Goal: Task Accomplishment & Management: Manage account settings

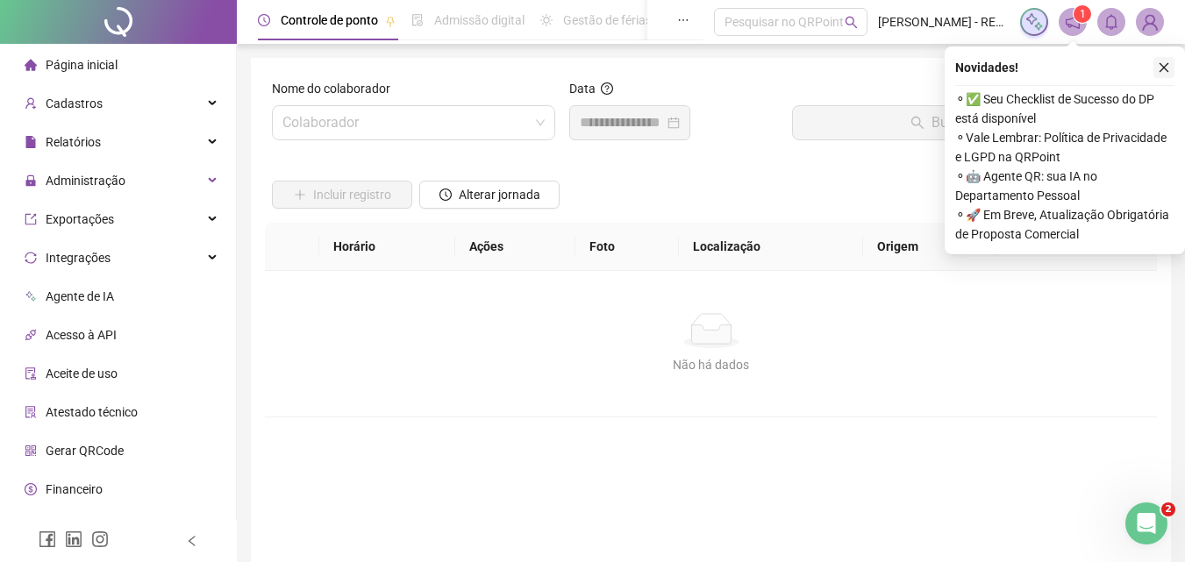
click at [1165, 68] on icon "close" at bounding box center [1164, 67] width 12 height 12
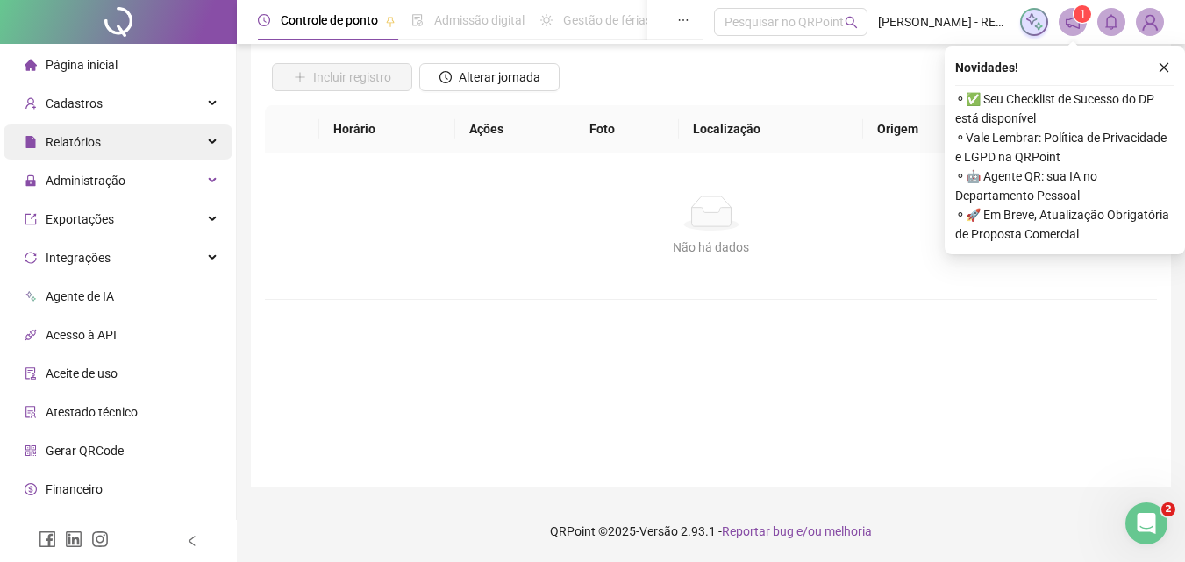
click at [177, 149] on div "Relatórios" at bounding box center [118, 142] width 229 height 35
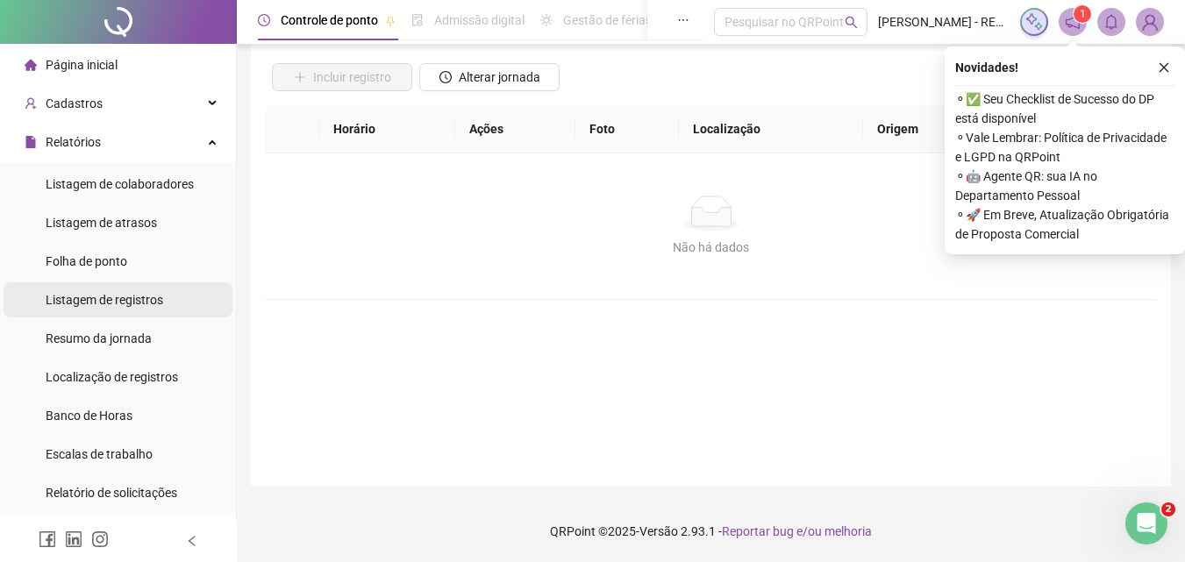
click at [188, 304] on li "Listagem de registros" at bounding box center [118, 300] width 229 height 35
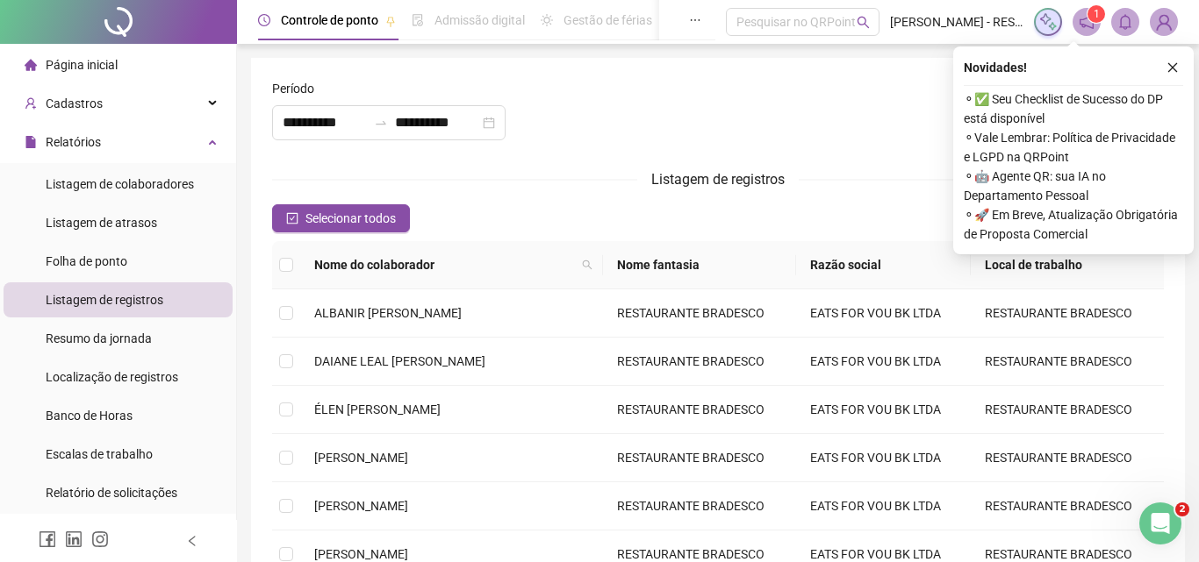
type input "**********"
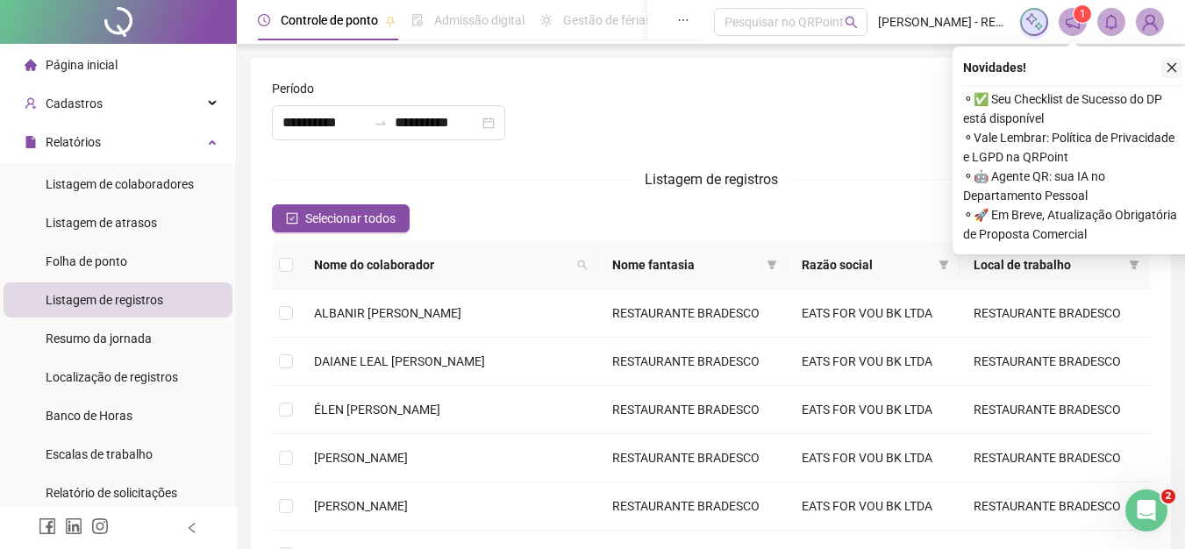
click at [1173, 71] on icon "close" at bounding box center [1172, 67] width 12 height 12
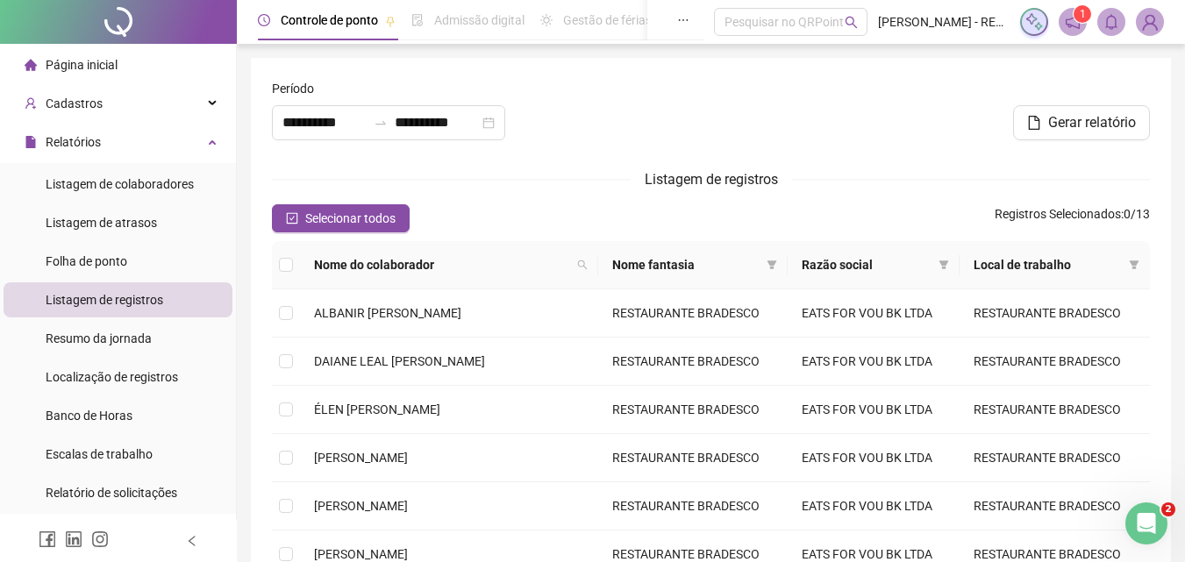
click at [162, 290] on li "Listagem de registros" at bounding box center [118, 300] width 229 height 35
click at [334, 130] on input "**********" at bounding box center [325, 122] width 84 height 21
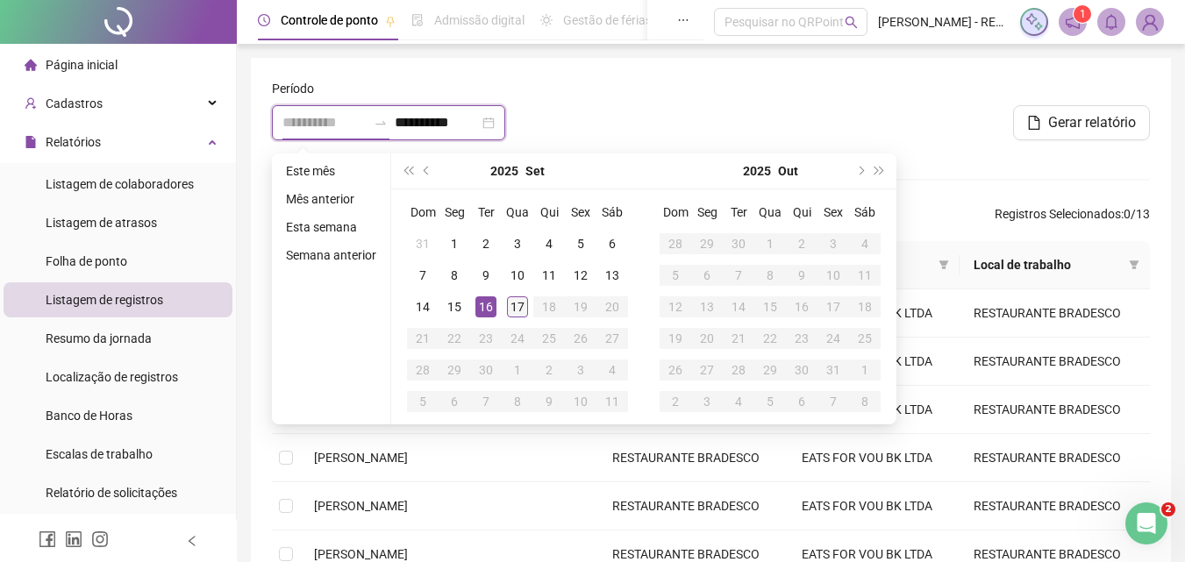
type input "**********"
click at [512, 303] on div "17" at bounding box center [517, 307] width 21 height 21
type input "**********"
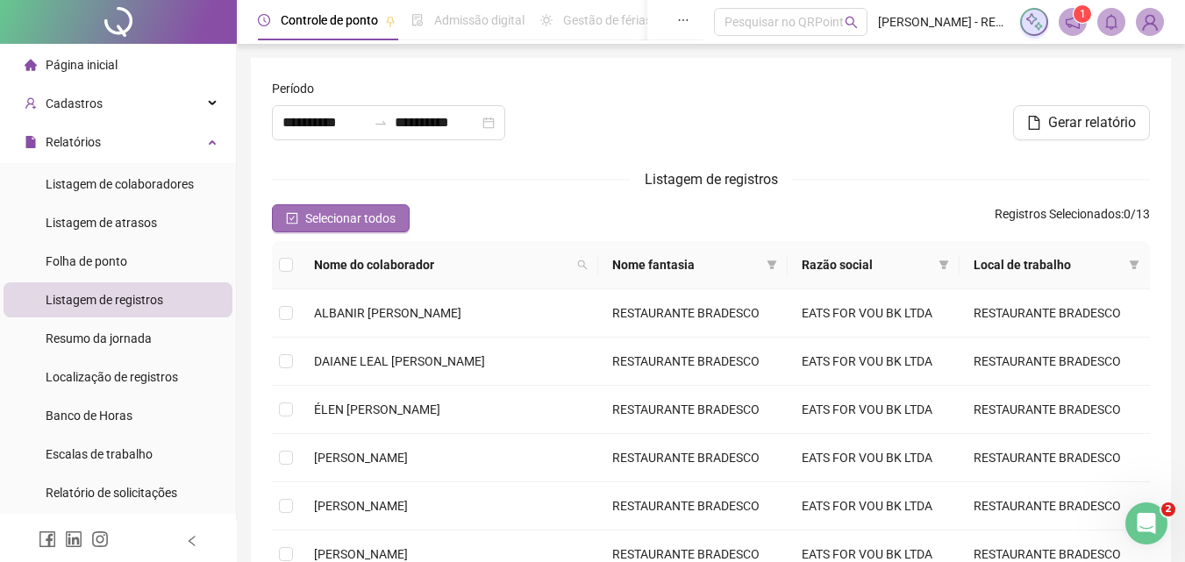
click at [365, 218] on span "Selecionar todos" at bounding box center [350, 218] width 90 height 19
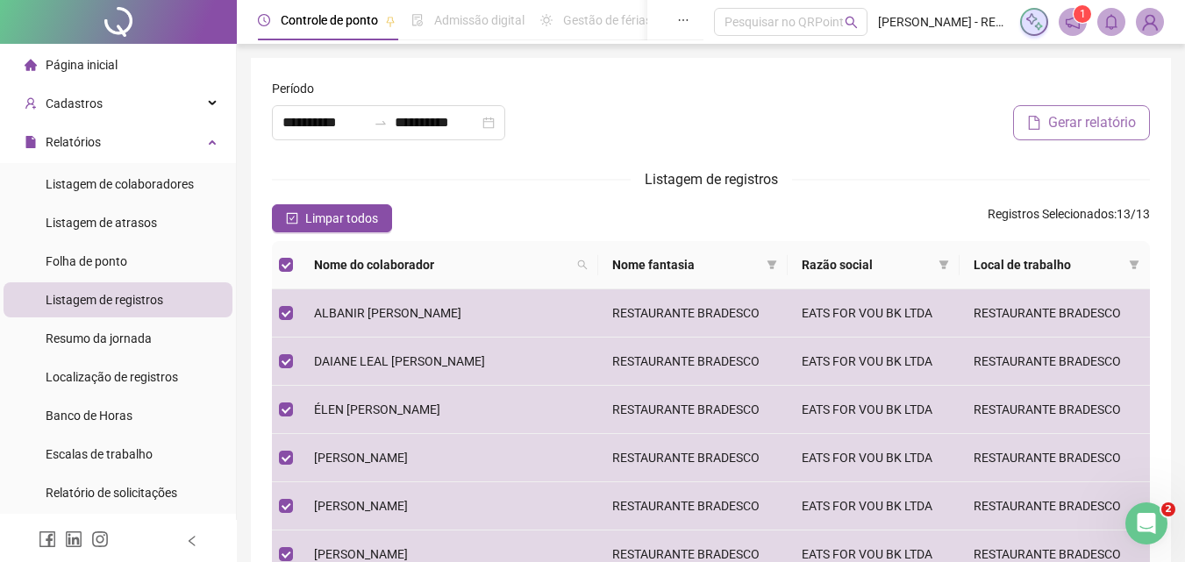
click at [1096, 113] on span "Gerar relatório" at bounding box center [1093, 122] width 88 height 21
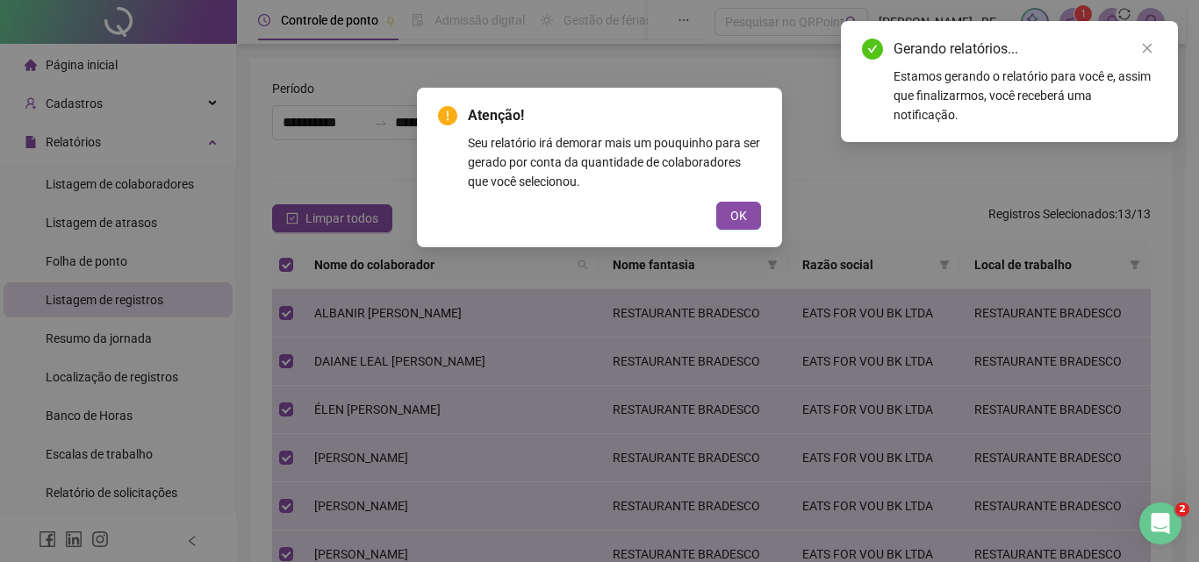
click at [732, 231] on div "Atenção! Seu relatório irá demorar mais um pouquinho para ser gerado por conta …" at bounding box center [599, 168] width 365 height 160
click at [742, 221] on span "OK" at bounding box center [738, 215] width 17 height 19
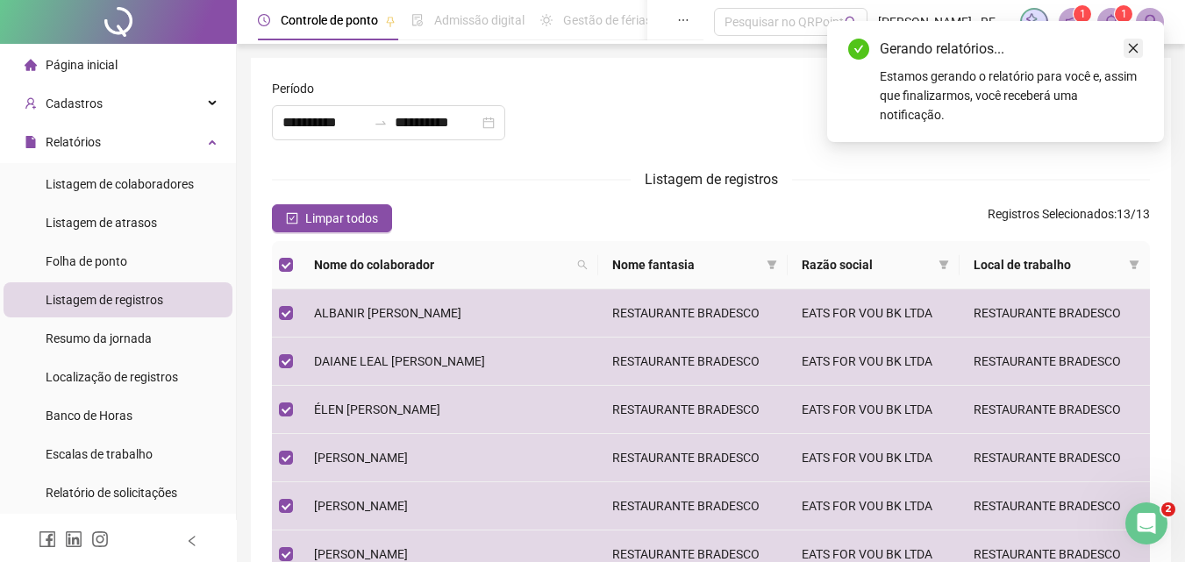
click at [1140, 47] on link "Close" at bounding box center [1133, 48] width 19 height 19
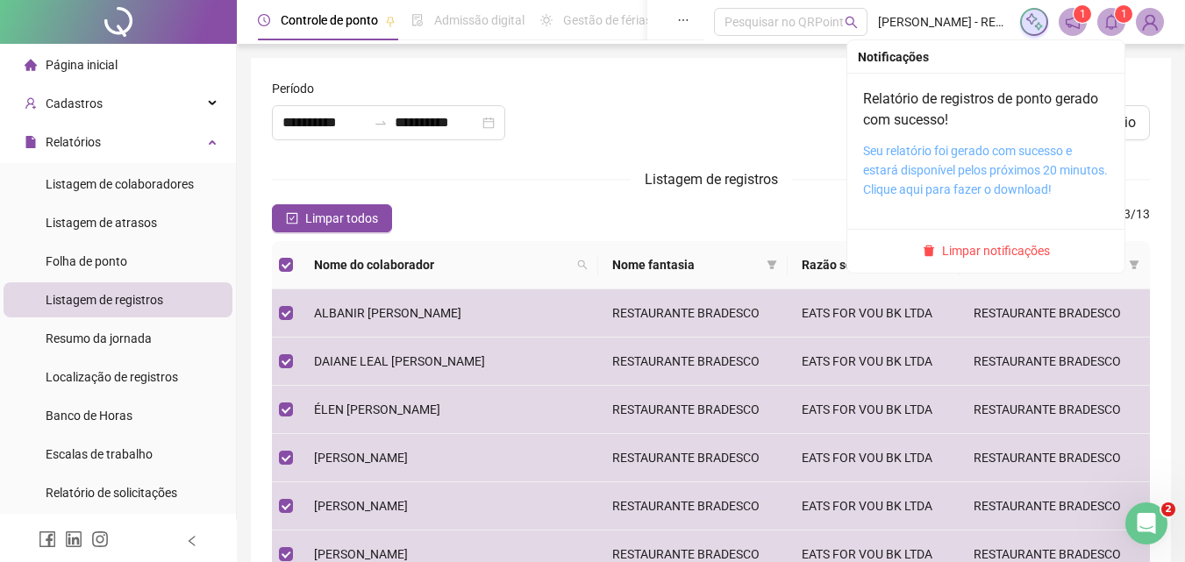
click at [951, 164] on link "Seu relatório foi gerado com sucesso e estará disponível pelos próximos 20 minu…" at bounding box center [985, 170] width 245 height 53
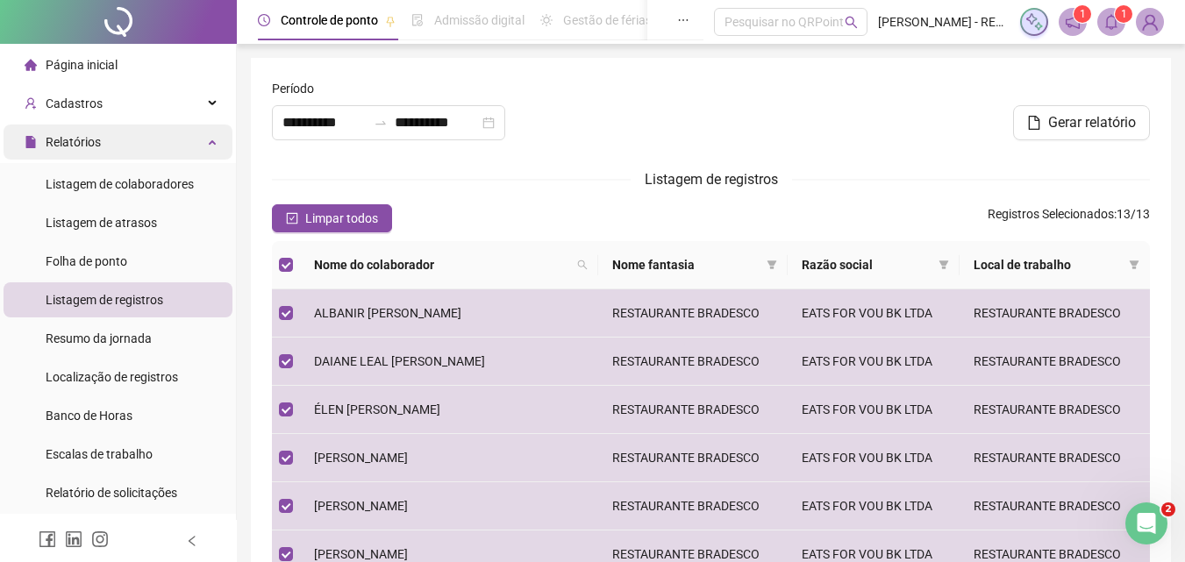
click at [151, 150] on div "Relatórios" at bounding box center [118, 142] width 229 height 35
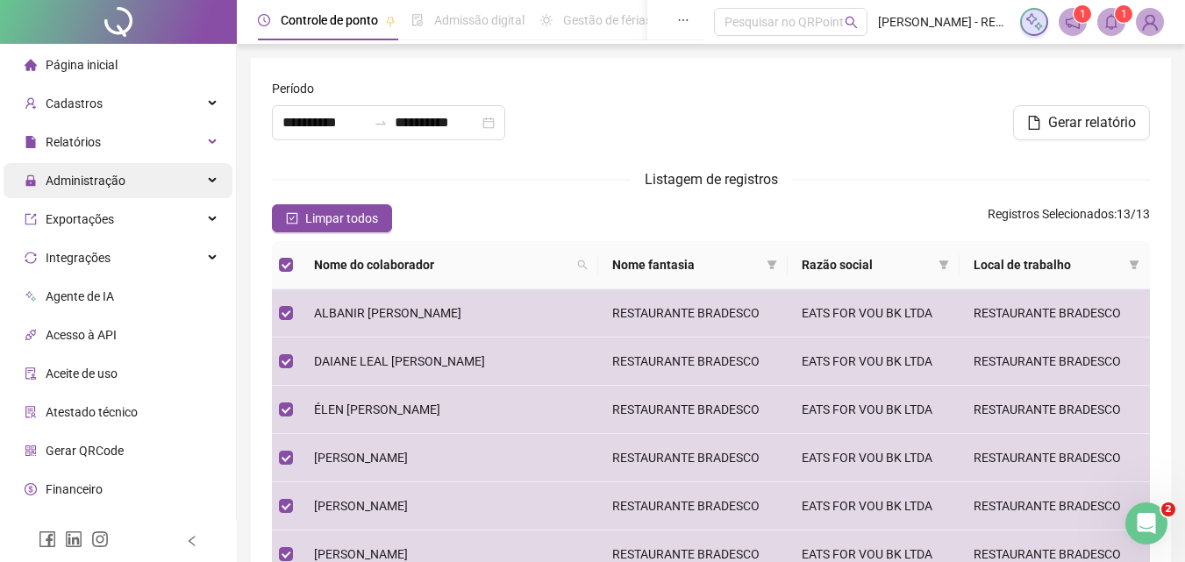
click at [183, 167] on div "Administração" at bounding box center [118, 180] width 229 height 35
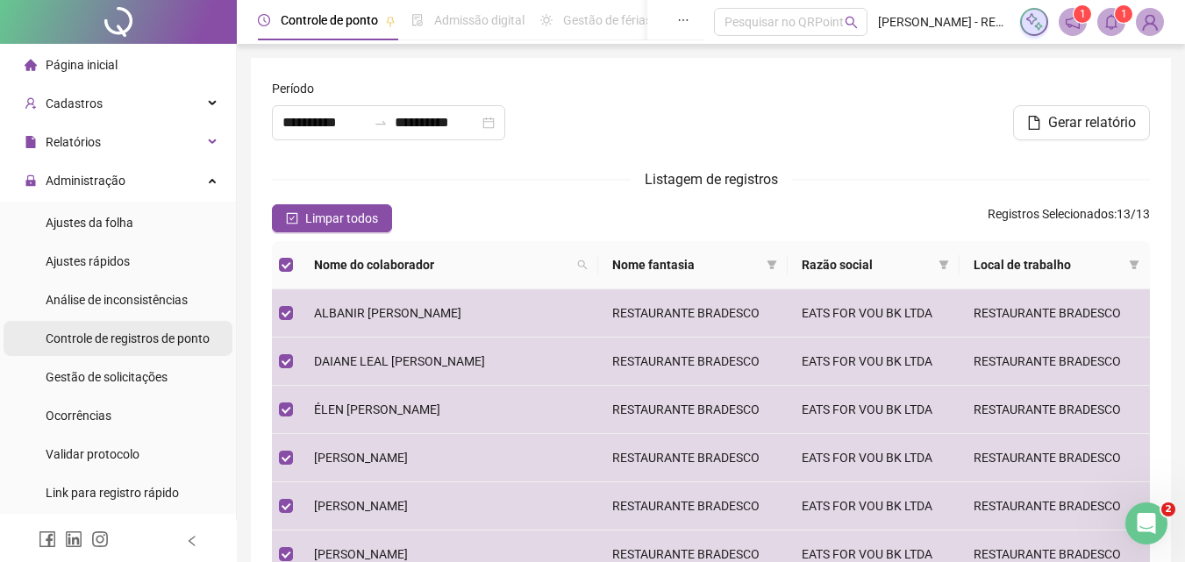
click at [161, 327] on div "Controle de registros de ponto" at bounding box center [128, 338] width 164 height 35
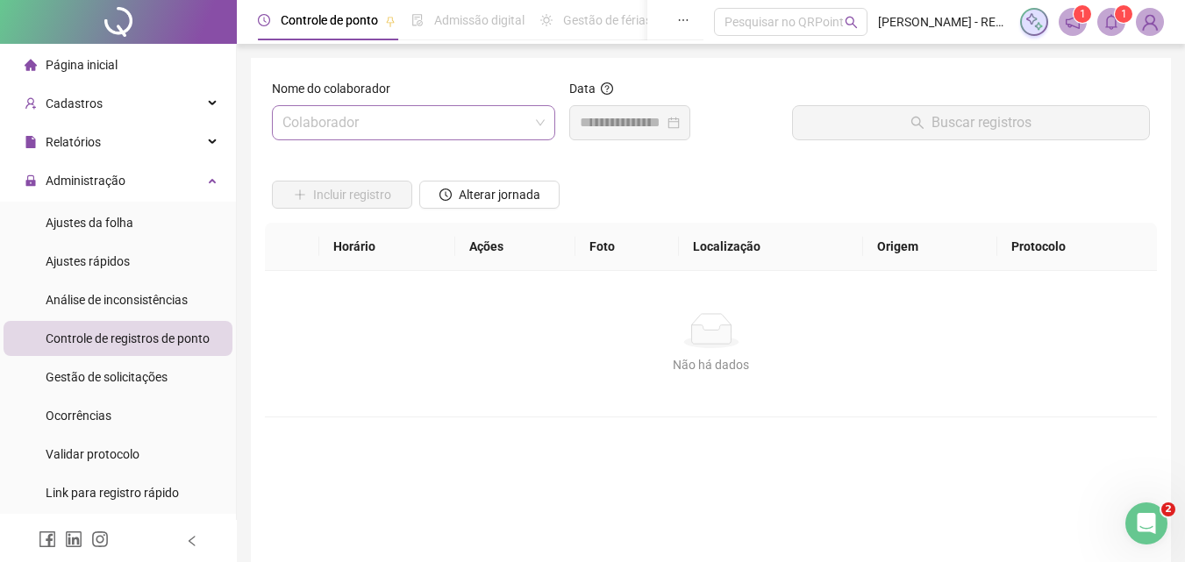
click at [403, 112] on input "search" at bounding box center [406, 122] width 247 height 33
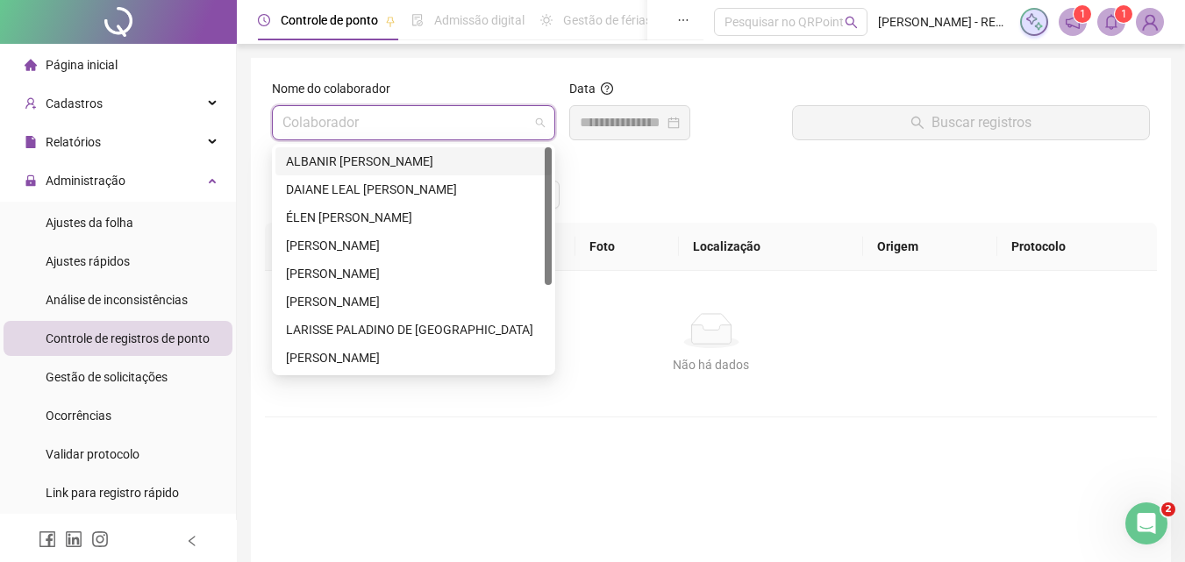
click at [407, 167] on div "ALBANIR FRANCO DO NASCIMENTO" at bounding box center [413, 161] width 255 height 19
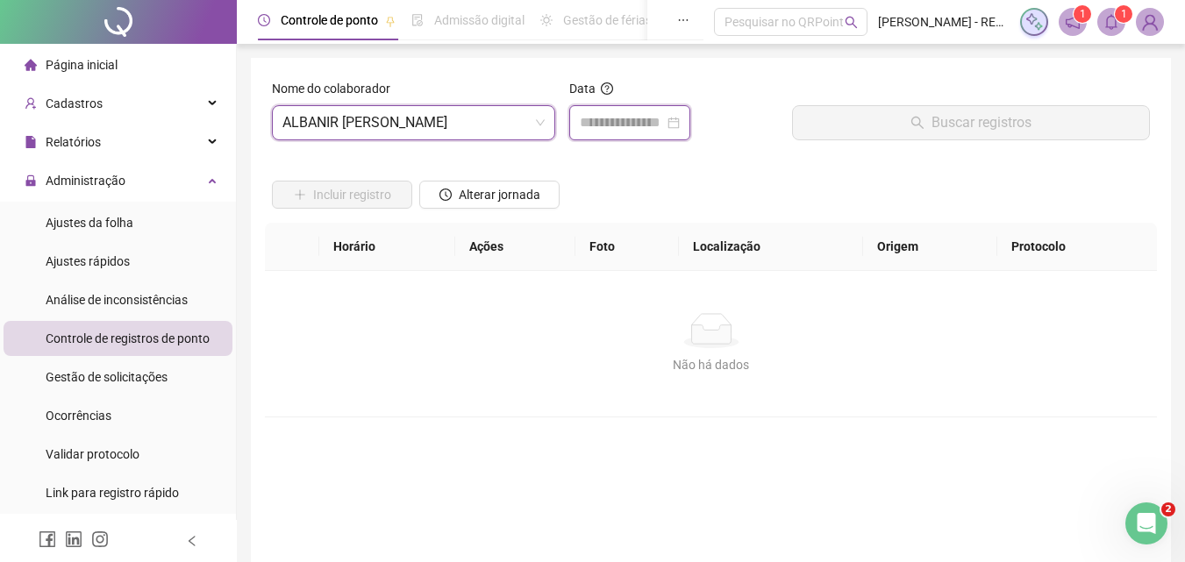
click at [623, 127] on input at bounding box center [622, 122] width 84 height 21
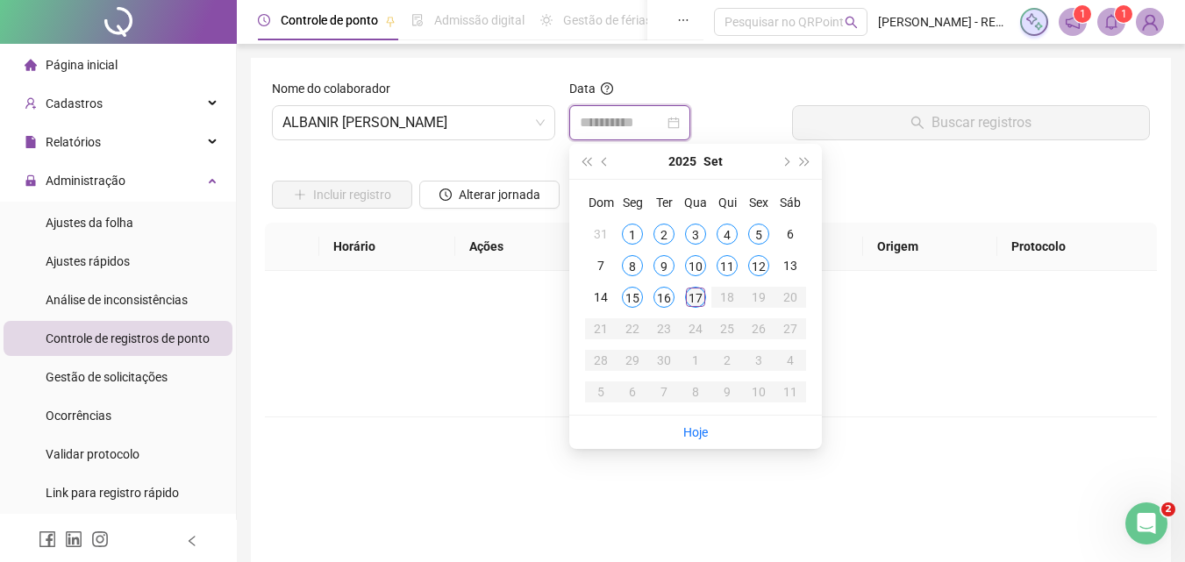
type input "**********"
click at [688, 297] on div "17" at bounding box center [695, 297] width 21 height 21
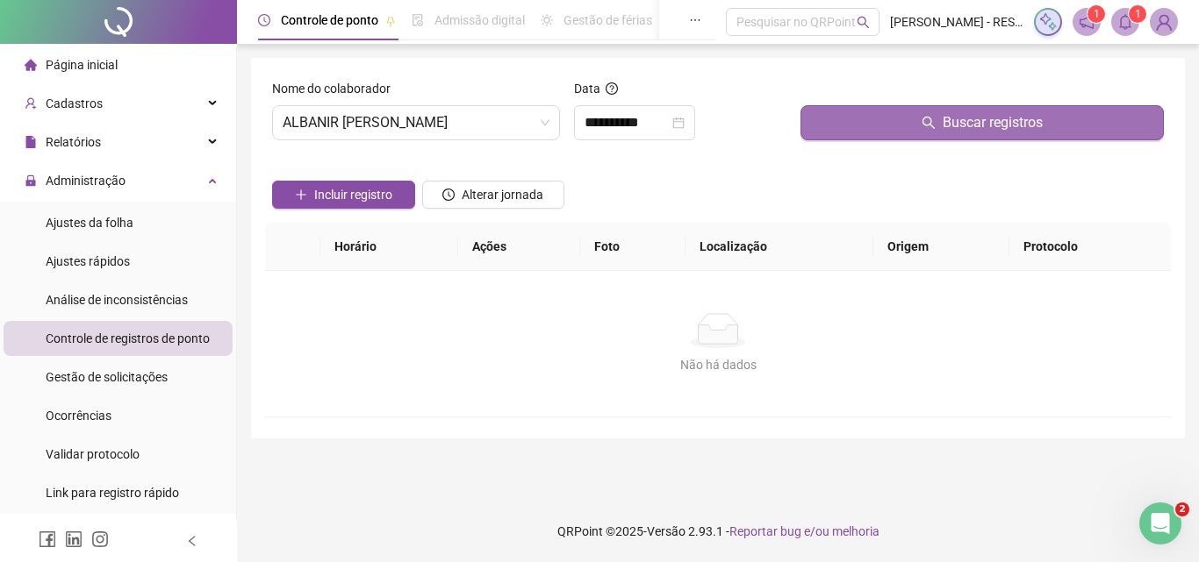
click at [935, 126] on icon "search" at bounding box center [928, 123] width 14 height 14
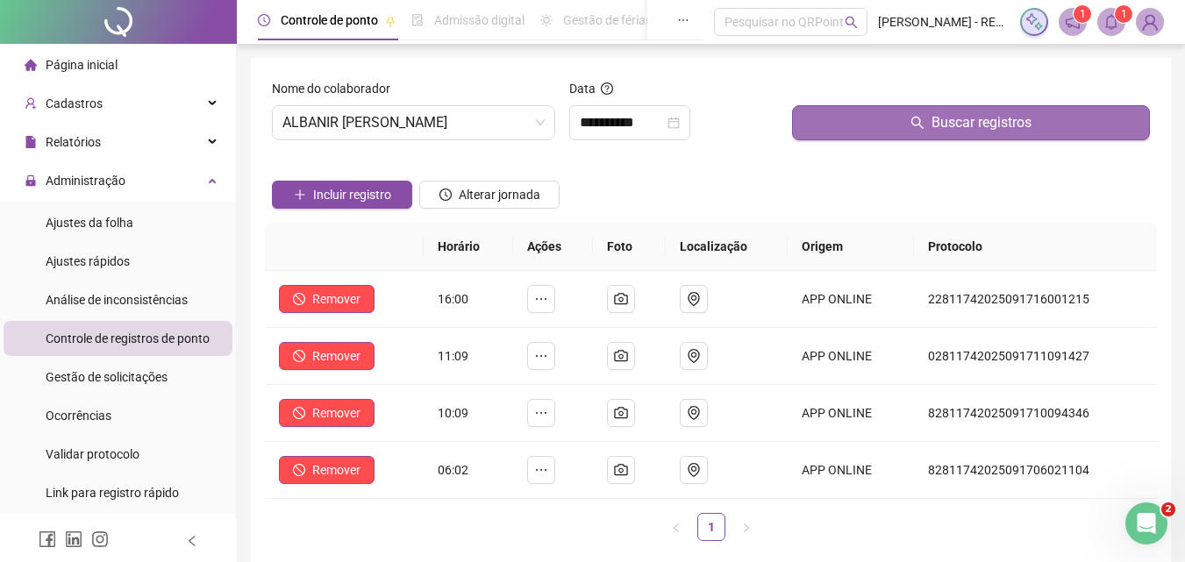
click at [751, 201] on div "Incluir registro Alterar jornada" at bounding box center [711, 188] width 885 height 68
click at [435, 122] on span "ALBANIR FRANCO DO NASCIMENTO" at bounding box center [414, 122] width 262 height 33
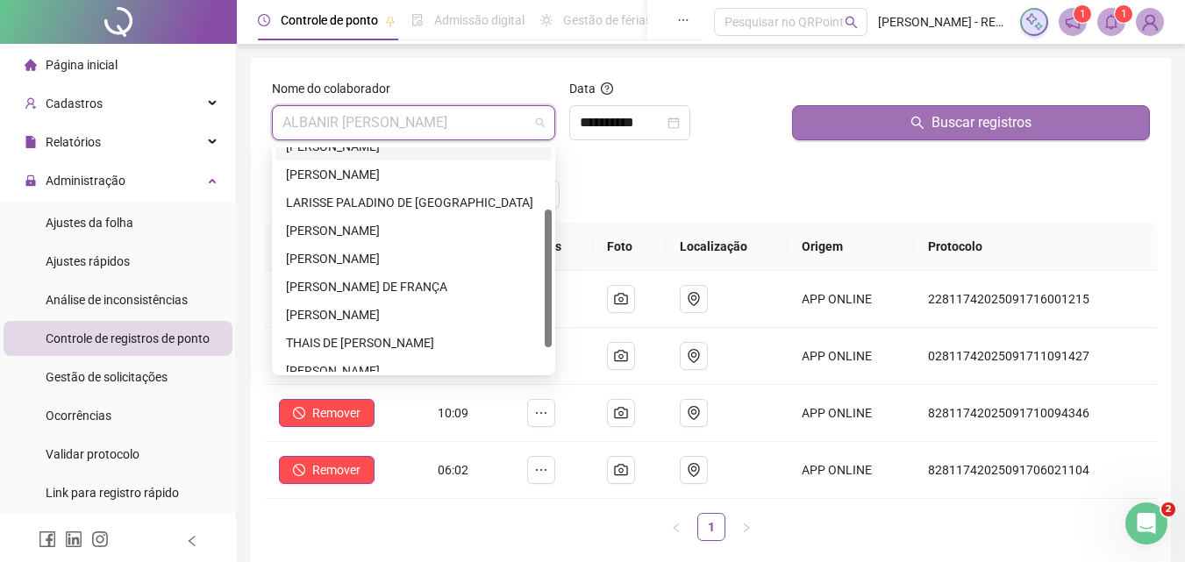
scroll to position [129, 0]
click at [395, 277] on div "NAYARA MARIA DE FRANÇA" at bounding box center [413, 285] width 255 height 19
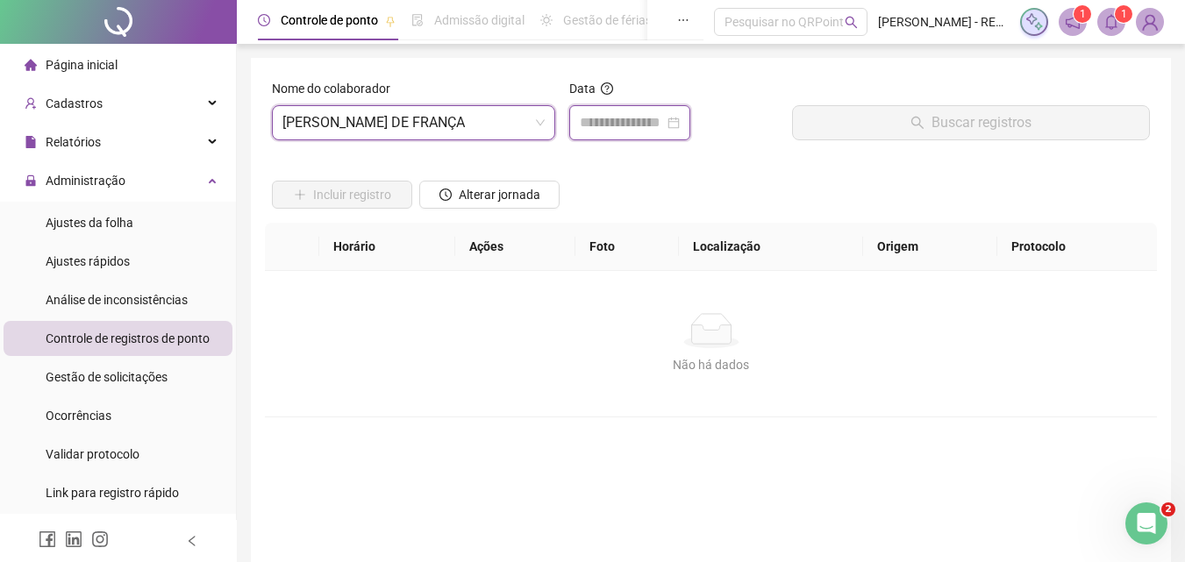
click at [656, 113] on input at bounding box center [622, 122] width 84 height 21
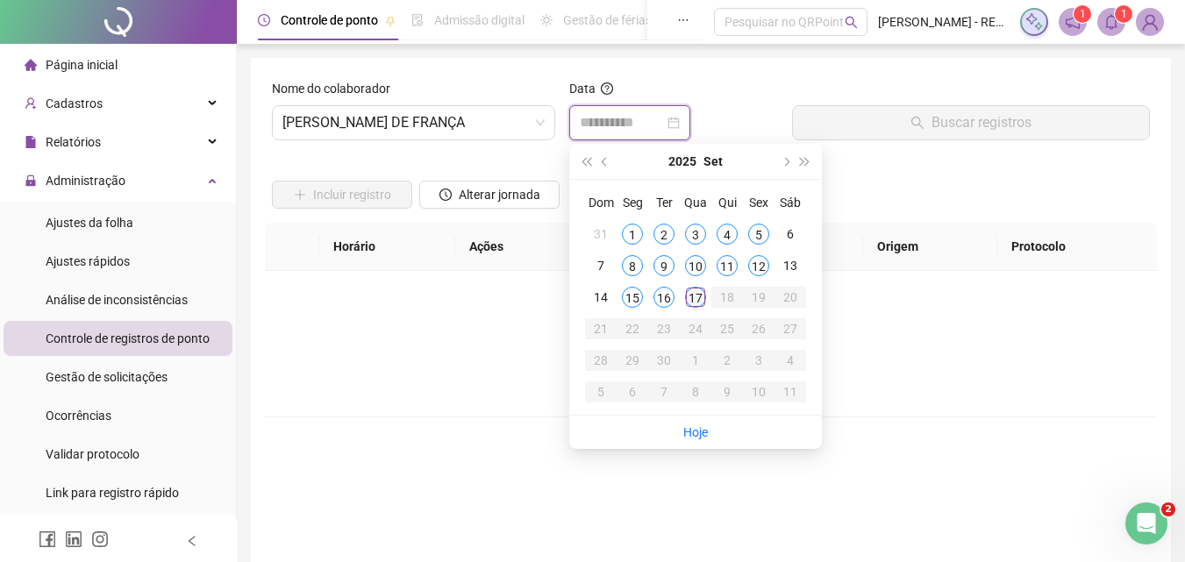
type input "**********"
click at [698, 297] on div "17" at bounding box center [695, 297] width 21 height 21
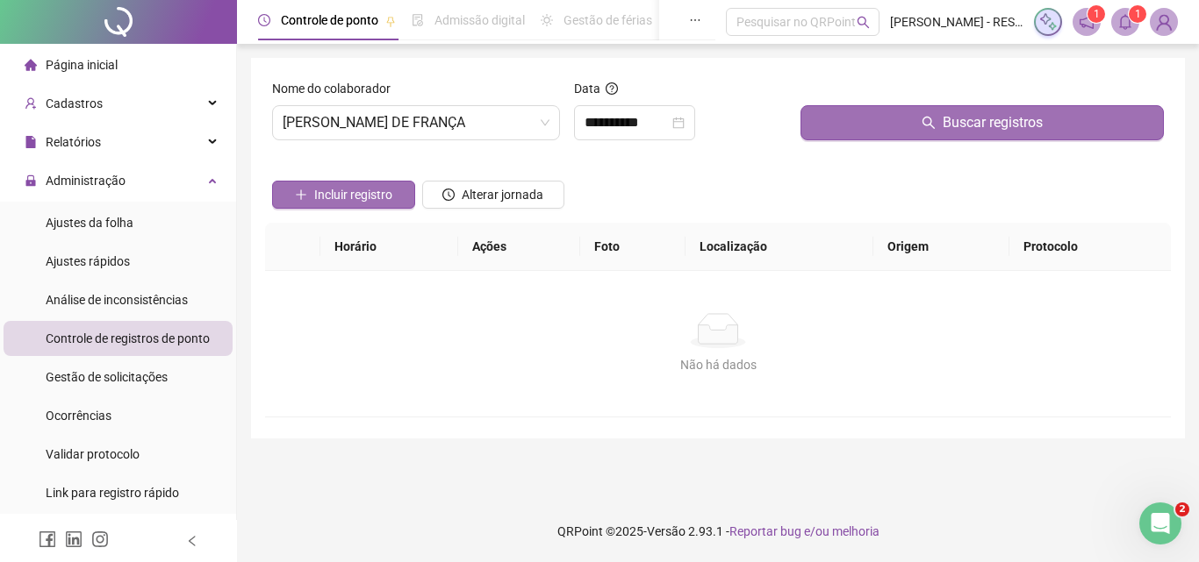
click at [312, 197] on button "Incluir registro" at bounding box center [343, 195] width 143 height 28
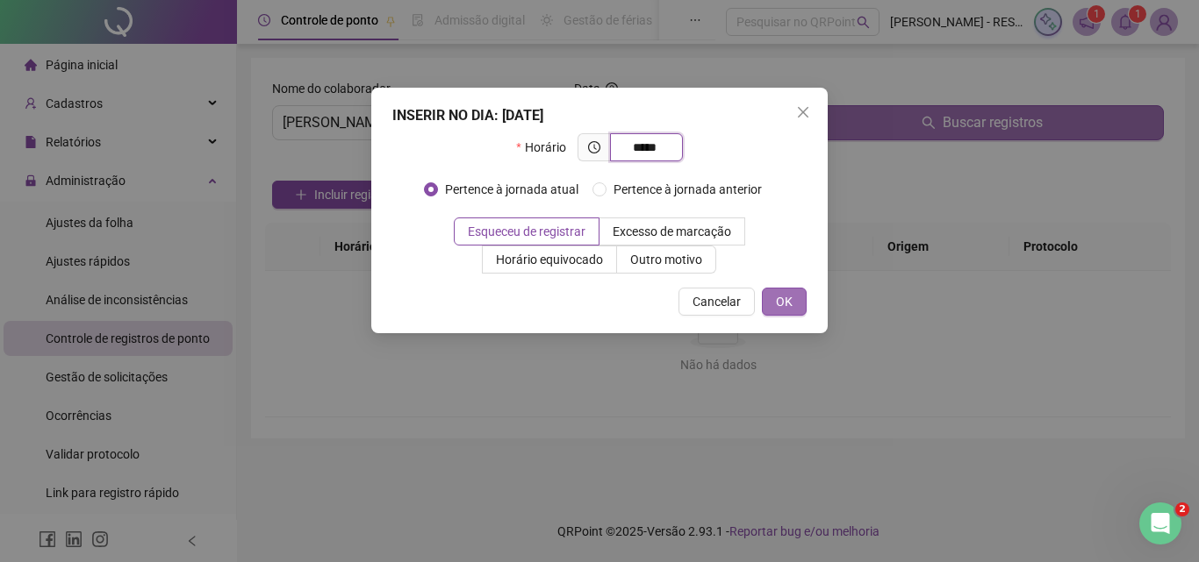
type input "*****"
click at [785, 300] on span "OK" at bounding box center [784, 301] width 17 height 19
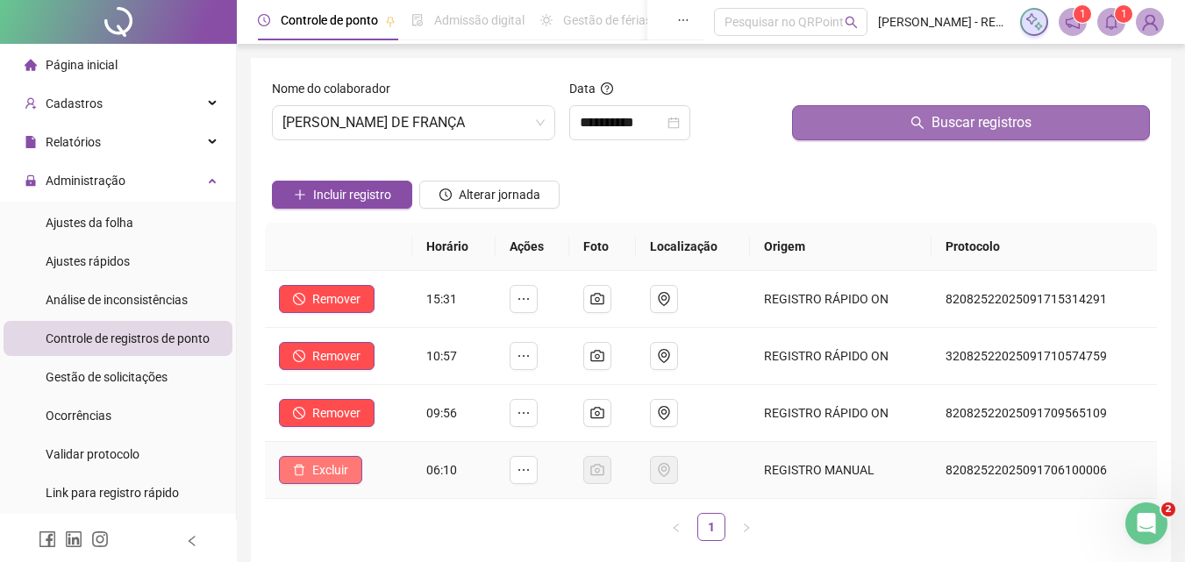
click at [329, 460] on button "Excluir" at bounding box center [320, 470] width 83 height 28
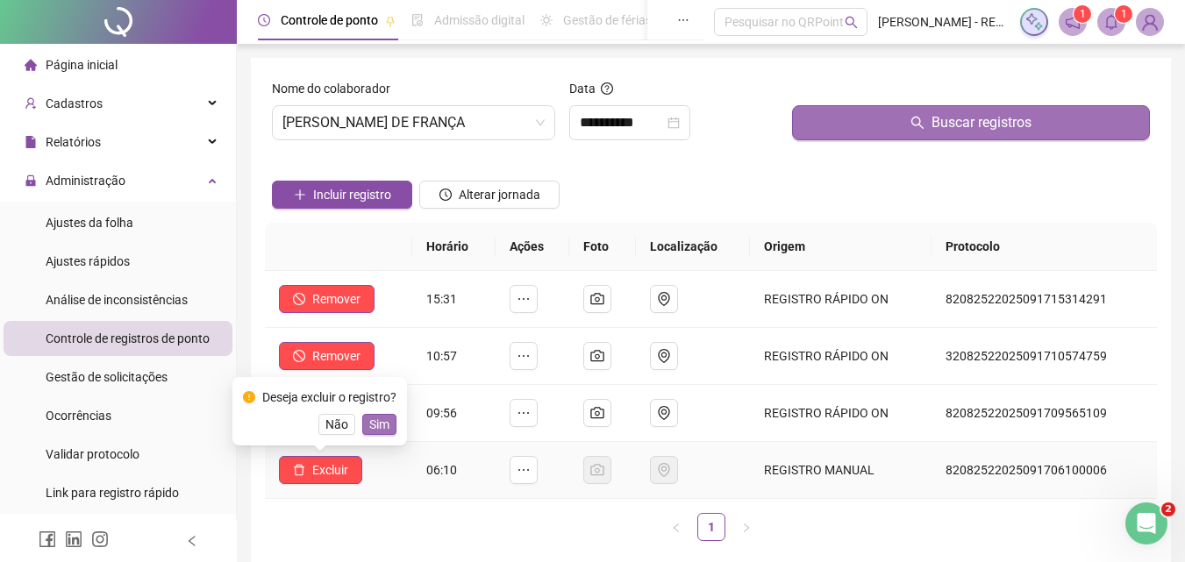
click at [380, 424] on span "Sim" at bounding box center [379, 424] width 20 height 19
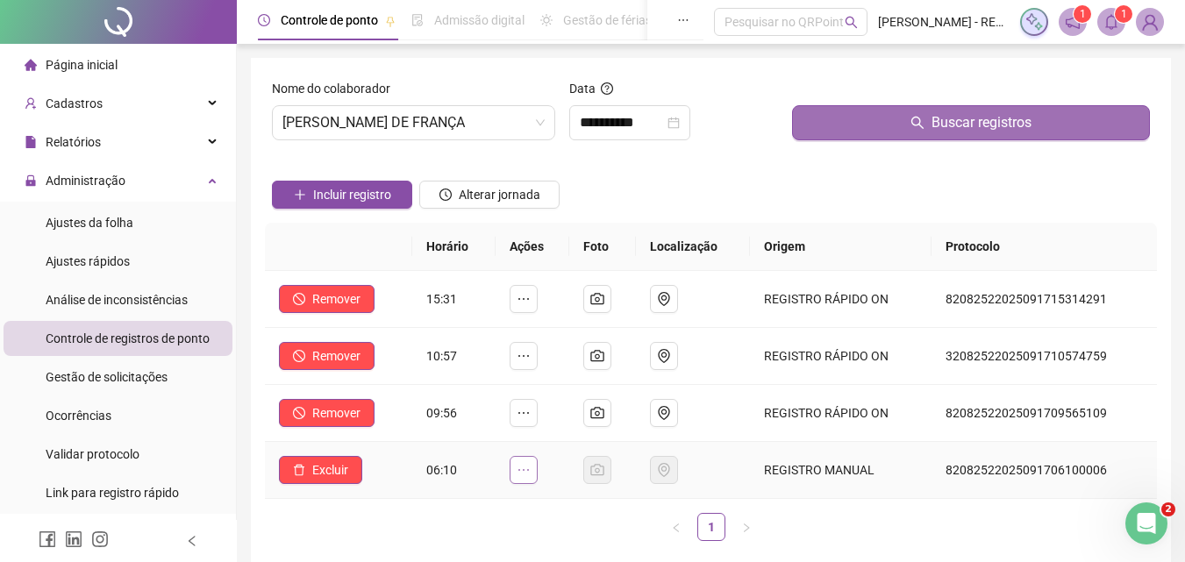
click at [529, 467] on icon "ellipsis" at bounding box center [524, 470] width 14 height 14
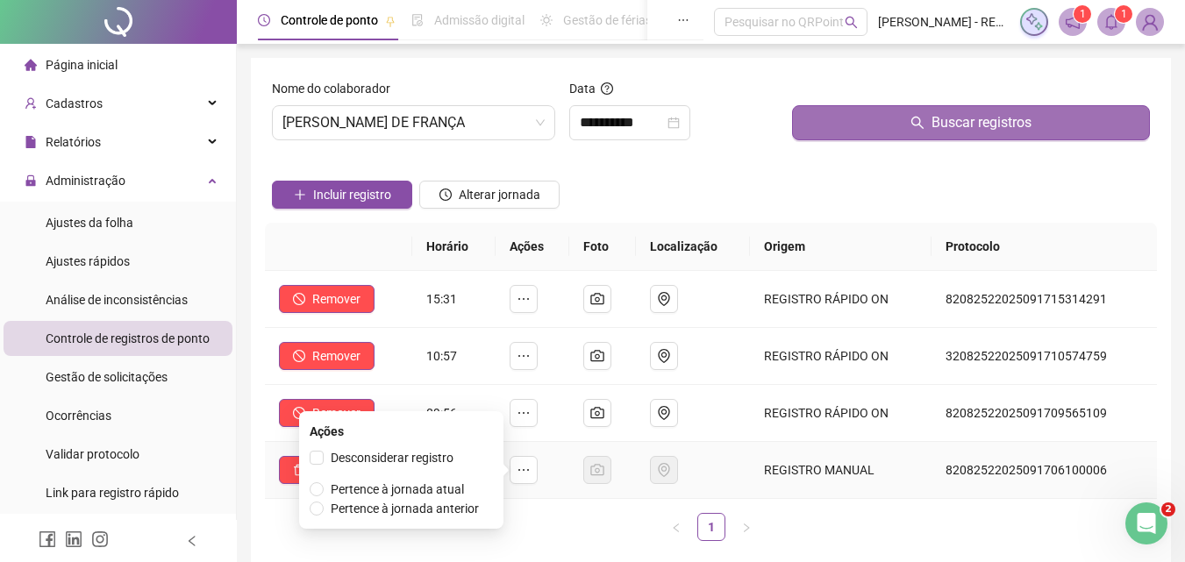
click at [403, 469] on div "Desconsiderar registro Pertence à jornada atual Pertence à jornada anterior" at bounding box center [401, 483] width 183 height 70
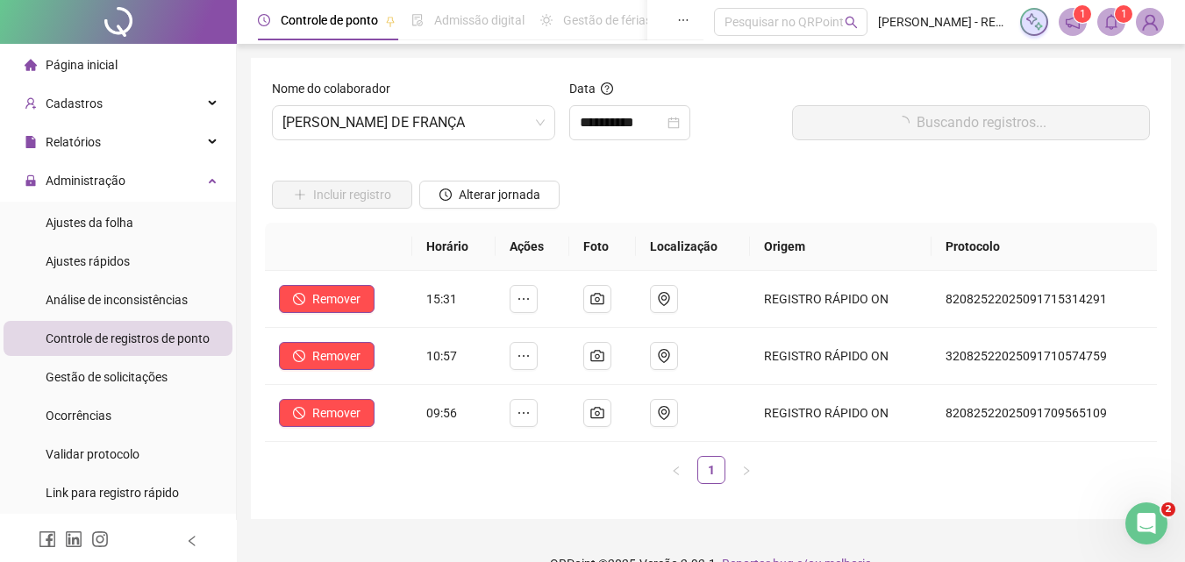
click at [429, 455] on div "Horário Ações Foto Localização Origem Protocolo Remover 15:31 REGISTRO RÁPIDO O…" at bounding box center [711, 353] width 892 height 261
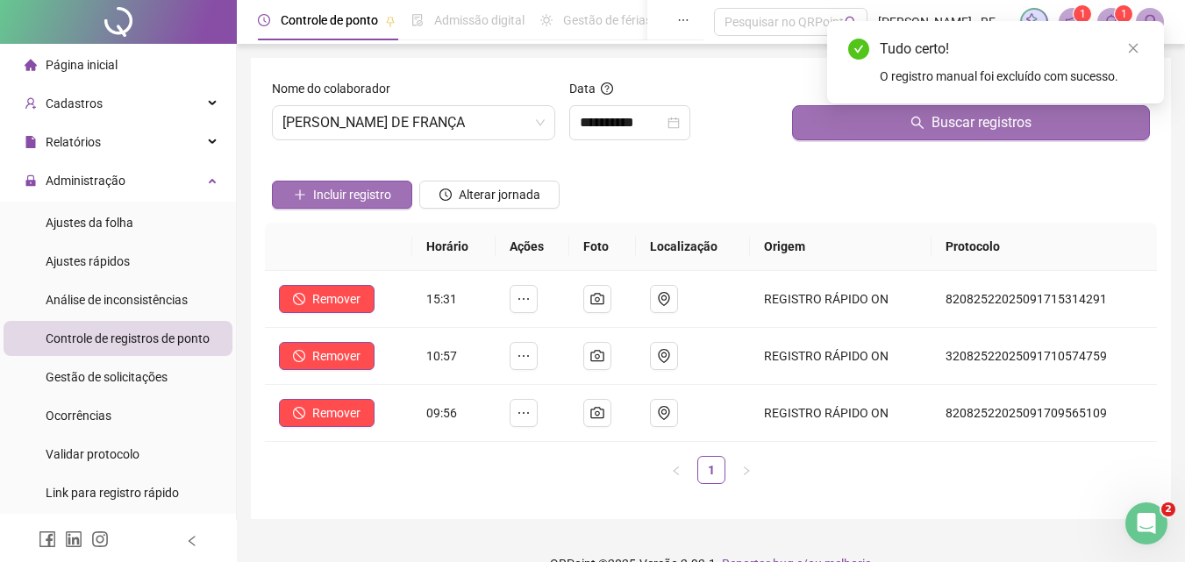
click at [387, 183] on button "Incluir registro" at bounding box center [342, 195] width 140 height 28
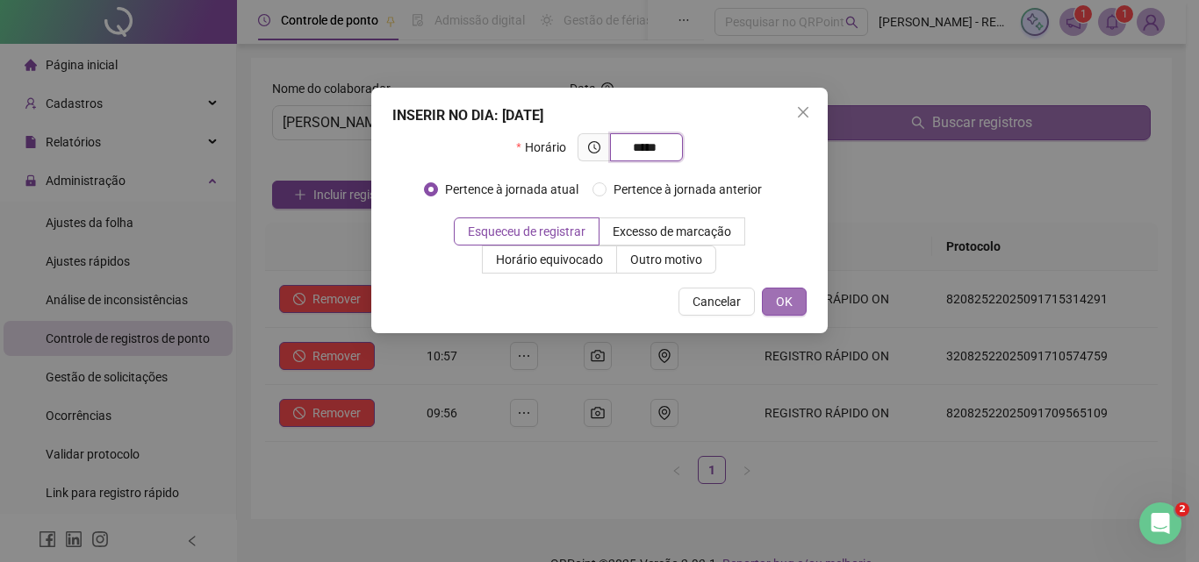
type input "*****"
click at [795, 311] on button "OK" at bounding box center [784, 302] width 45 height 28
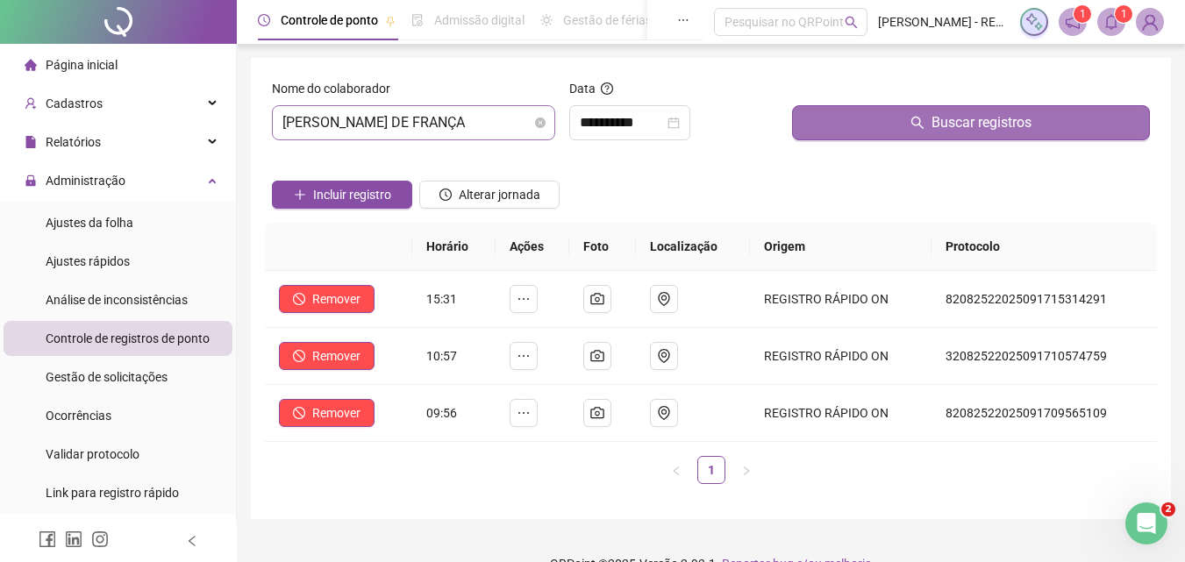
click at [513, 122] on span "NAYARA MARIA DE FRANÇA" at bounding box center [414, 122] width 262 height 33
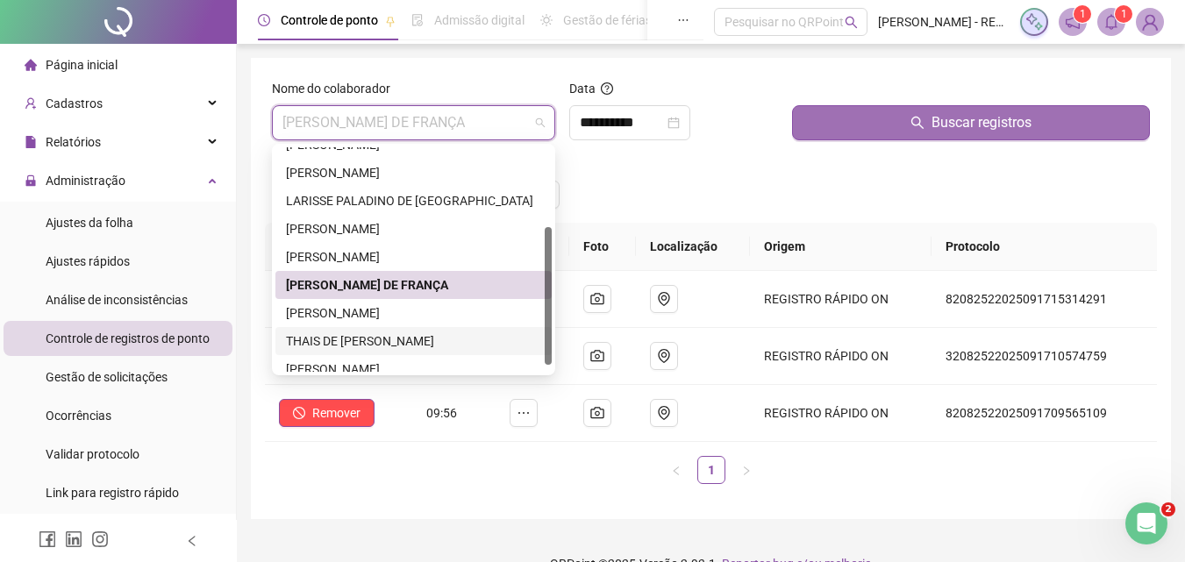
click at [414, 338] on div "THAIS DE LIMA PASSOS" at bounding box center [413, 341] width 255 height 19
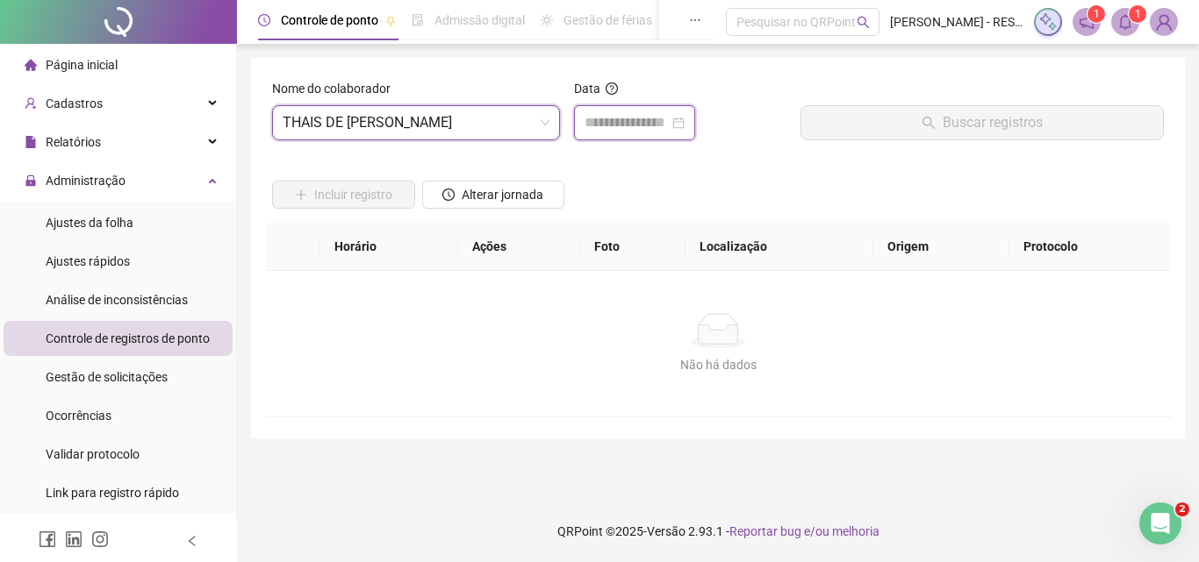
click at [665, 120] on input at bounding box center [626, 122] width 84 height 21
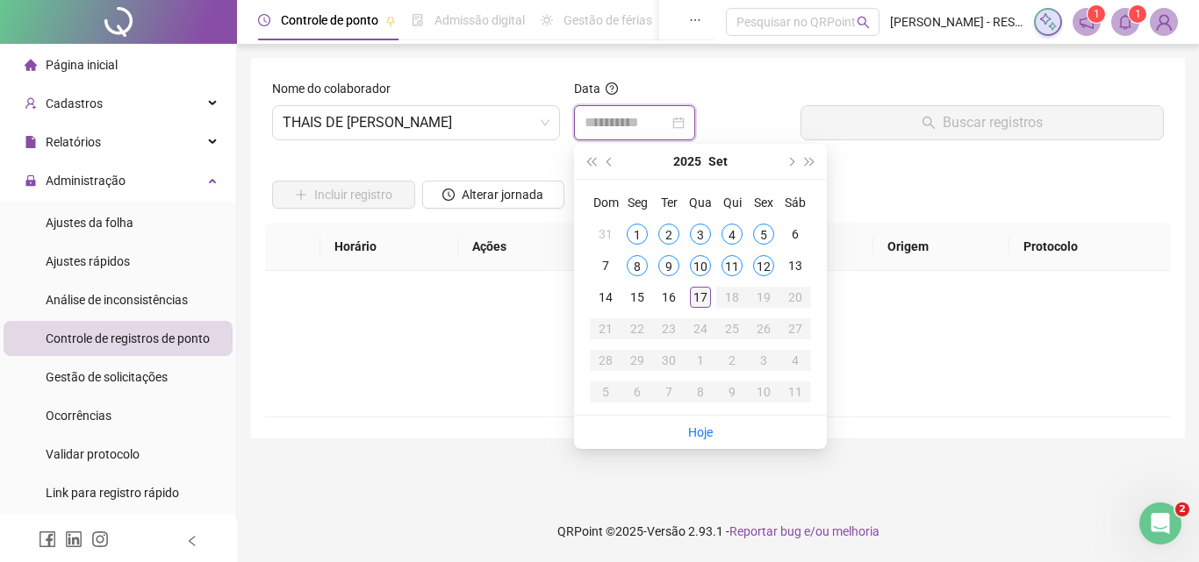
type input "**********"
click at [707, 297] on div "17" at bounding box center [700, 297] width 21 height 21
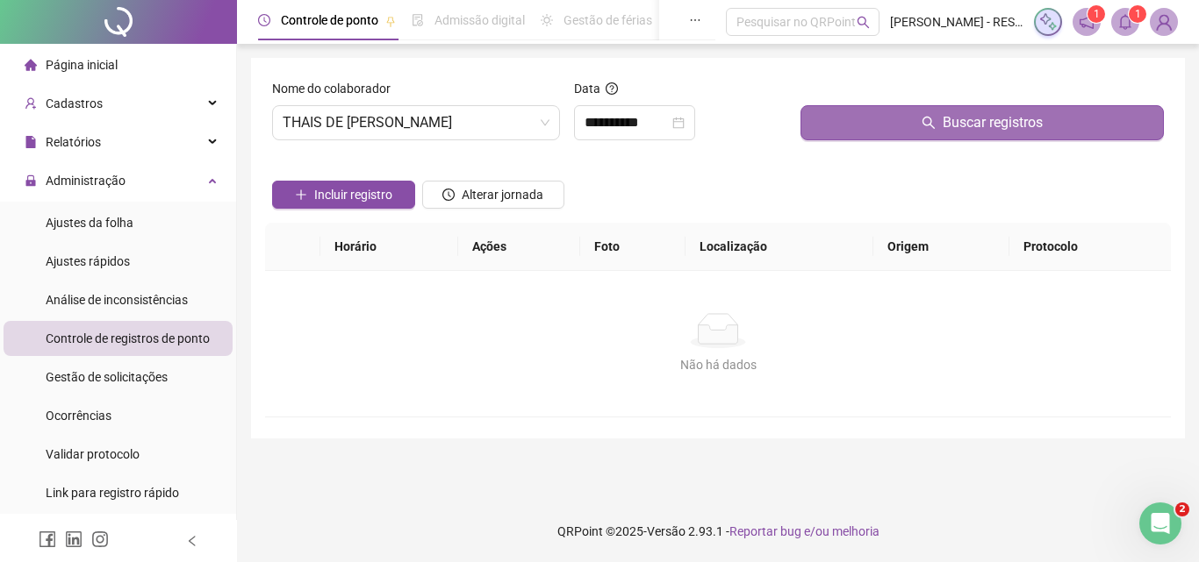
click at [935, 122] on icon "search" at bounding box center [928, 123] width 14 height 14
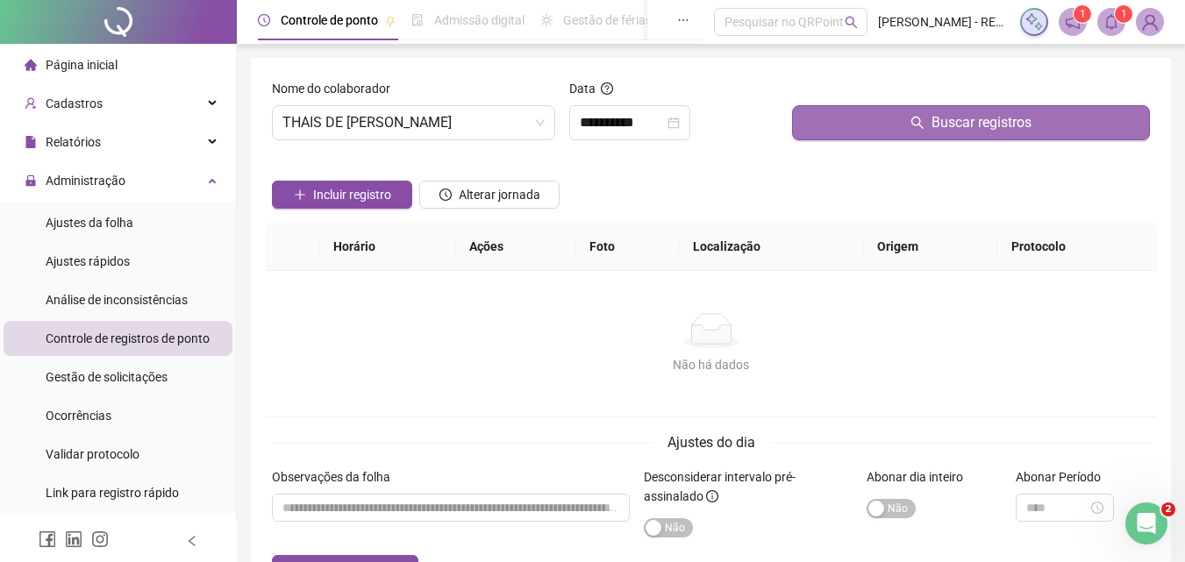
scroll to position [118, 0]
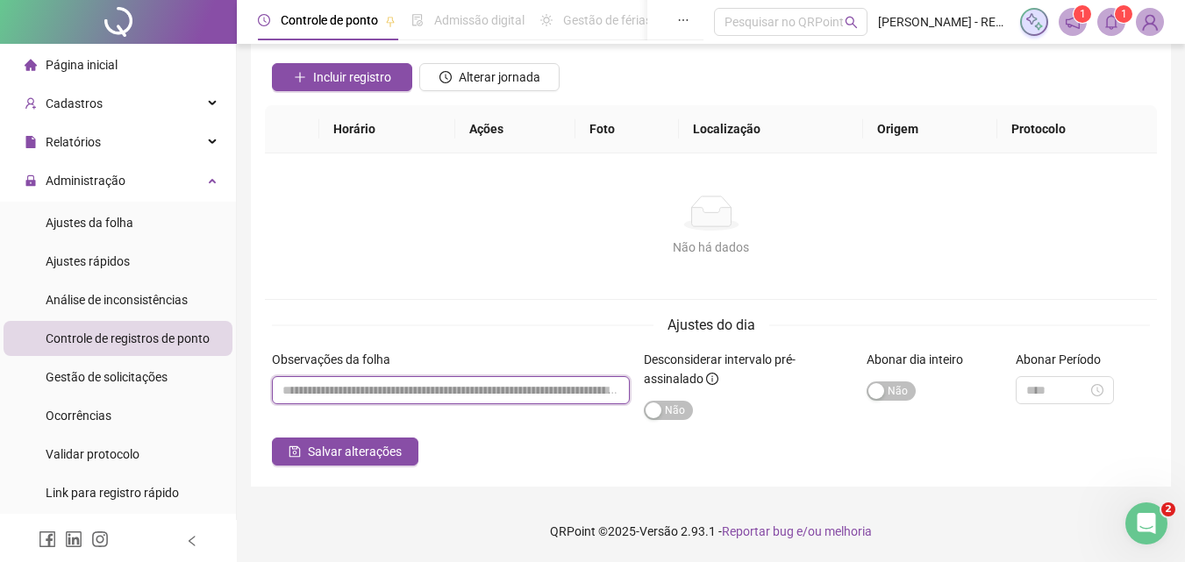
click at [498, 398] on input "textarea" at bounding box center [451, 390] width 358 height 28
type input "**********"
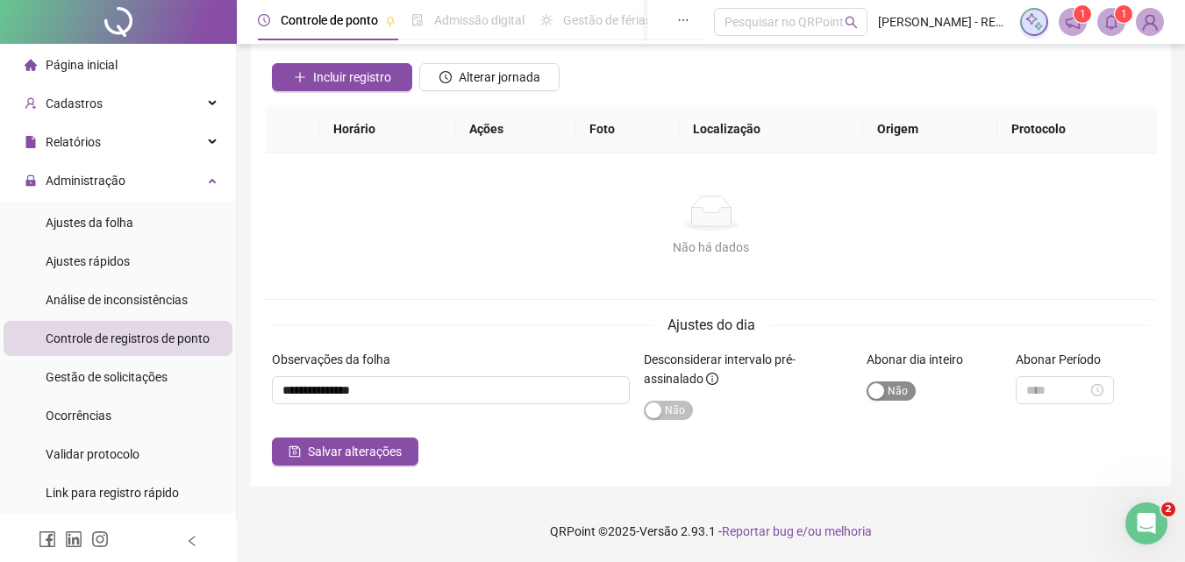
click at [876, 398] on div "button" at bounding box center [877, 391] width 16 height 16
click at [347, 464] on button "Salvar alterações" at bounding box center [345, 452] width 147 height 28
